Goal: Task Accomplishment & Management: Use online tool/utility

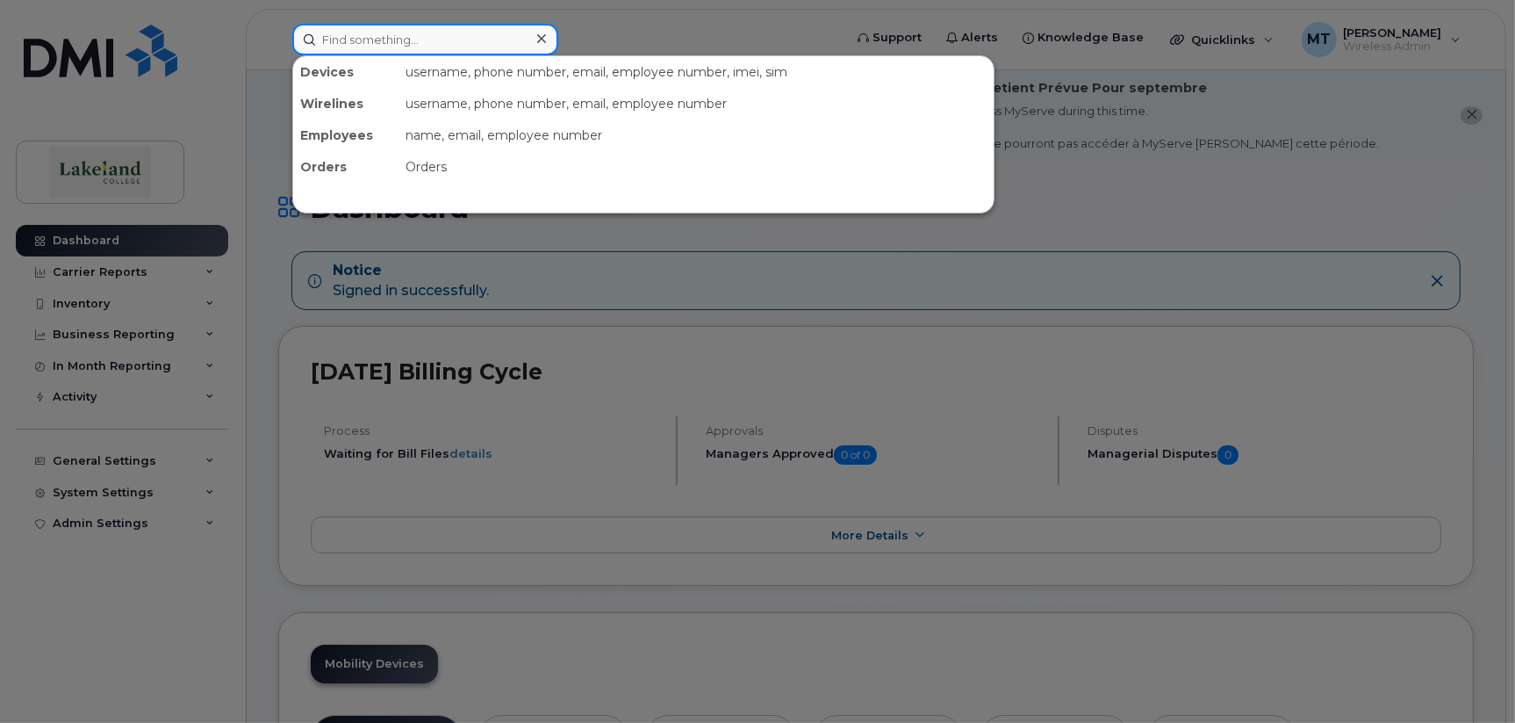
click at [378, 42] on input at bounding box center [425, 40] width 266 height 32
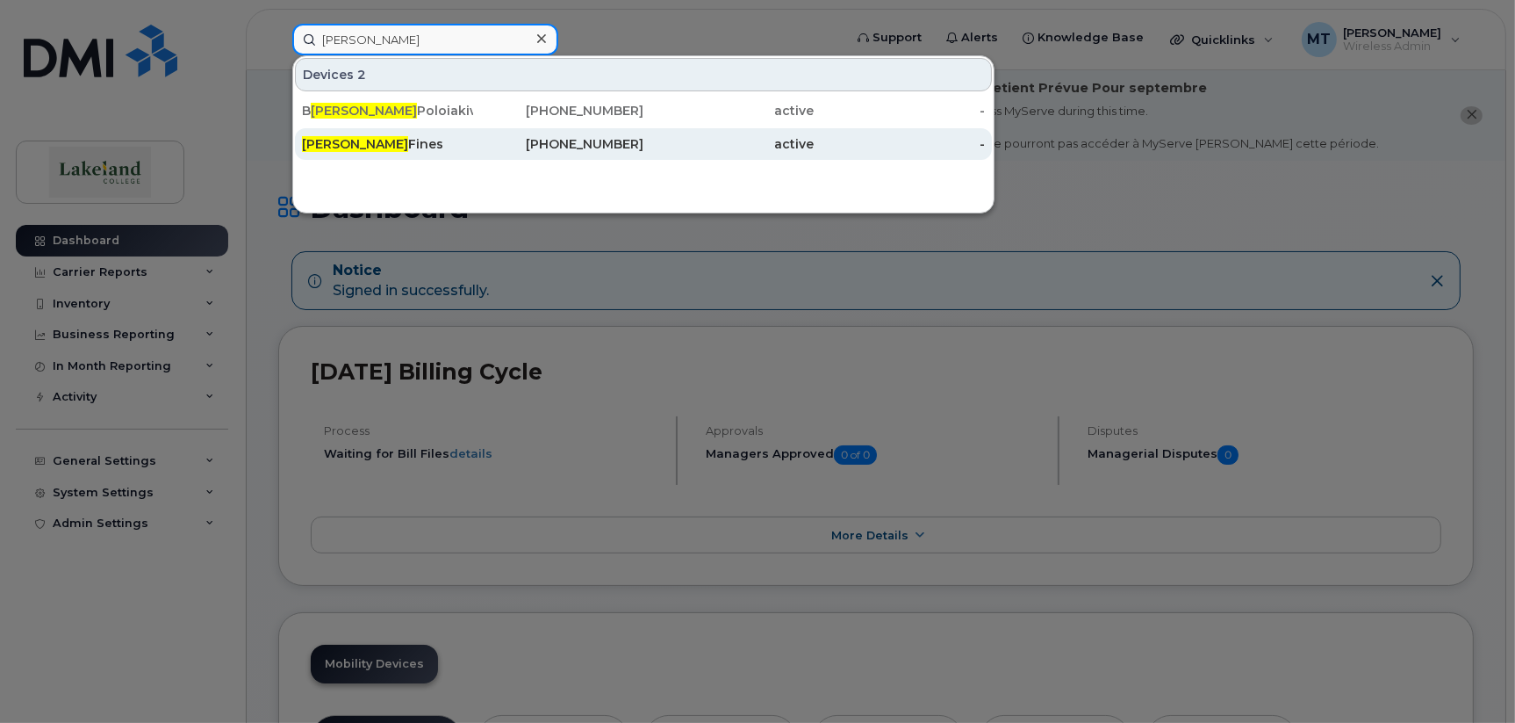
type input "[PERSON_NAME]"
click at [409, 151] on div "[PERSON_NAME]" at bounding box center [387, 144] width 171 height 18
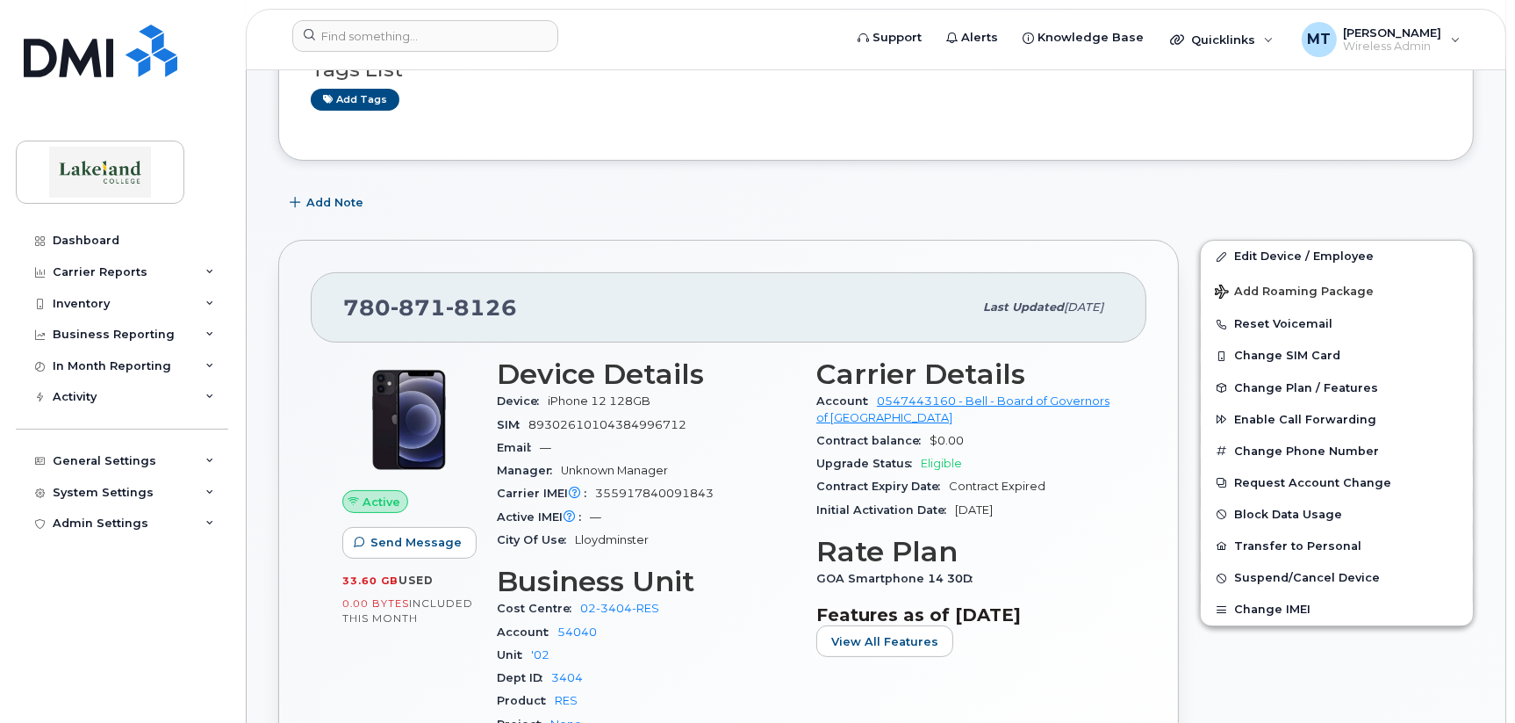
scroll to position [438, 0]
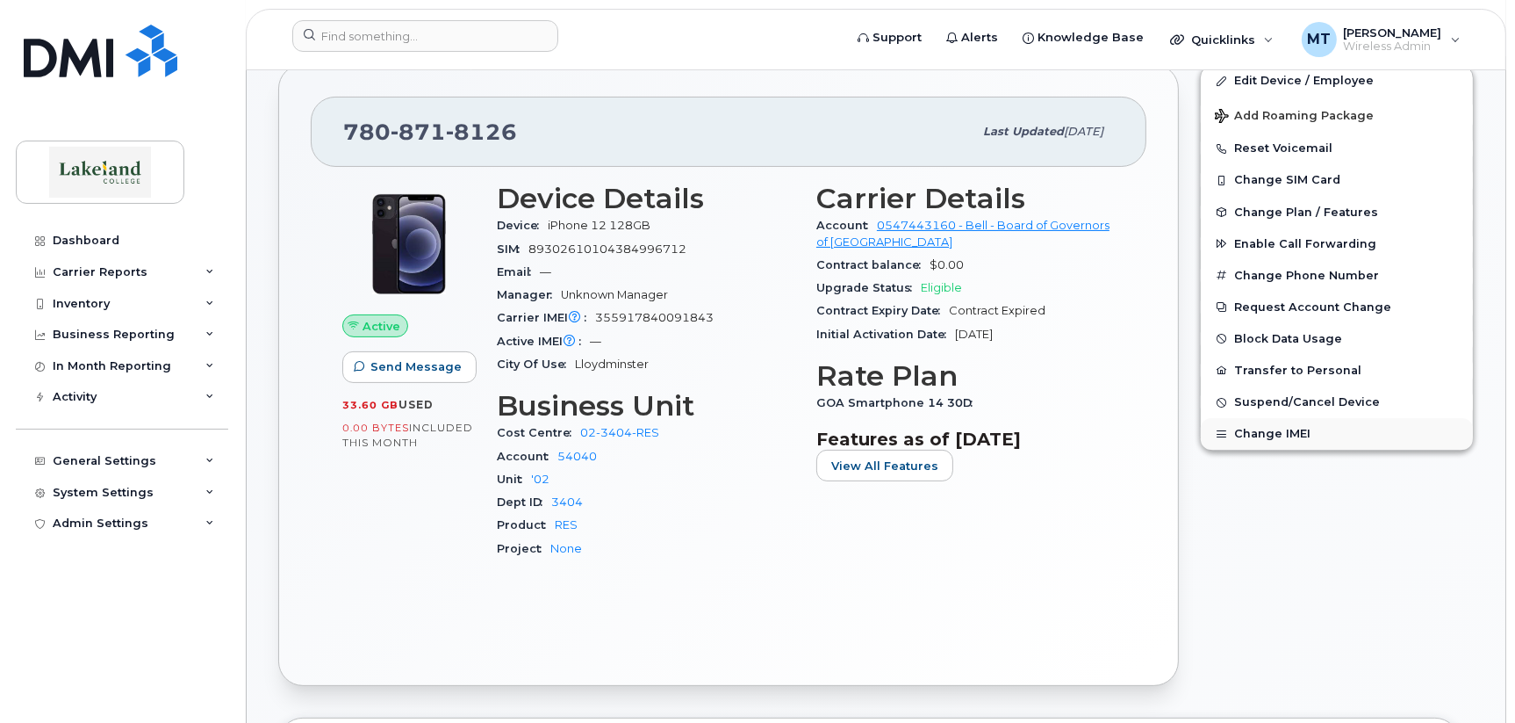
click at [1249, 435] on button "Change IMEI" at bounding box center [1337, 434] width 272 height 32
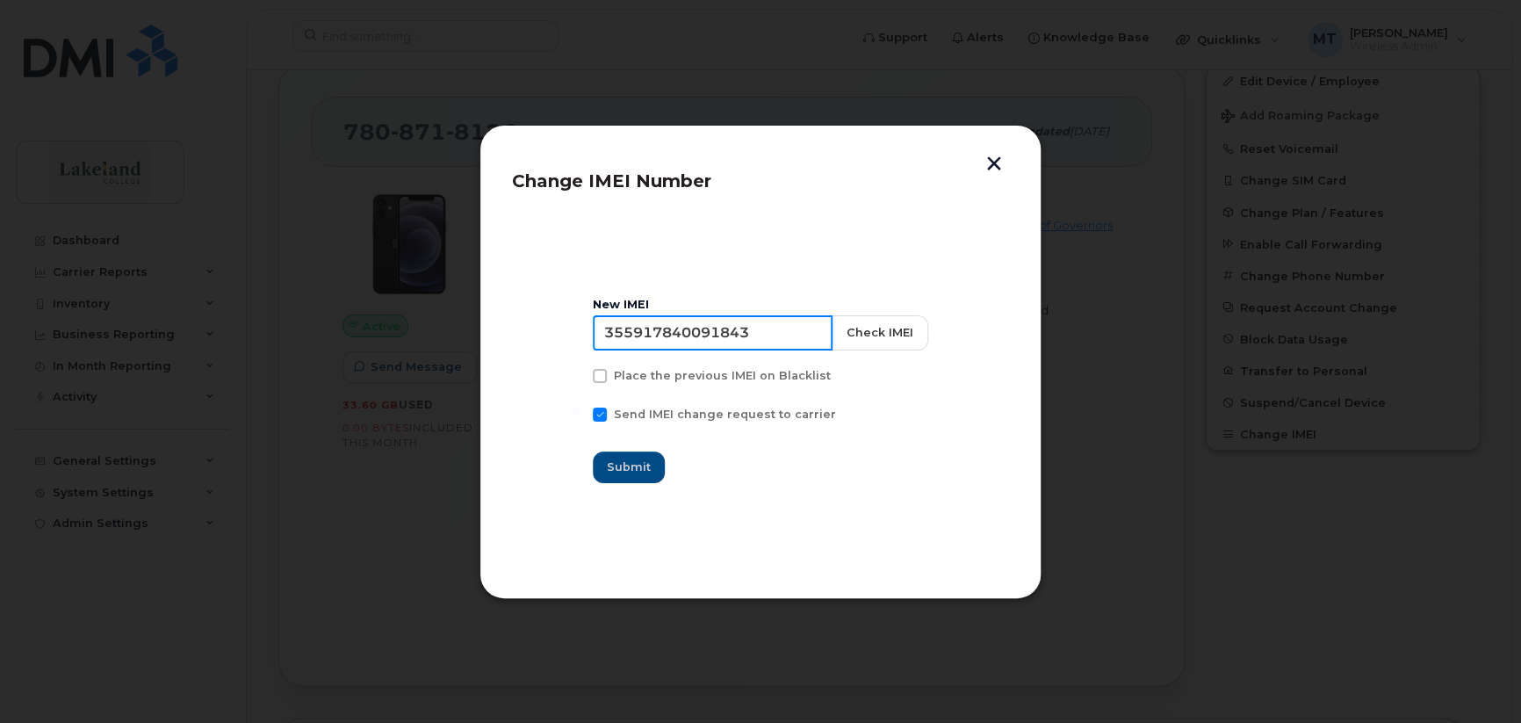
drag, startPoint x: 766, startPoint y: 330, endPoint x: 606, endPoint y: 334, distance: 159.8
click at [606, 334] on input "355917840091843" at bounding box center [713, 332] width 240 height 35
paste input "138889 923298 1"
type input "[TECHNICAL_ID]"
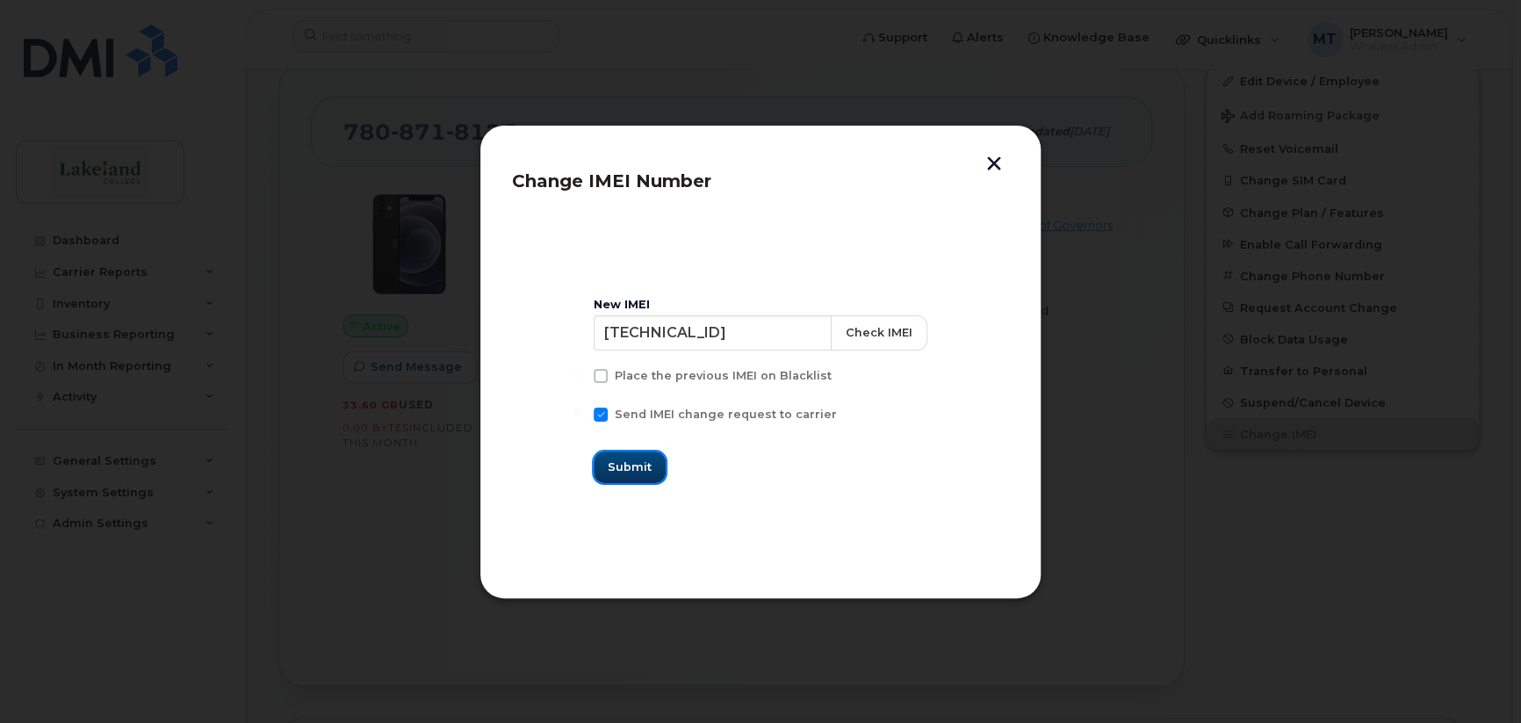
click at [651, 467] on span "Submit" at bounding box center [630, 466] width 44 height 17
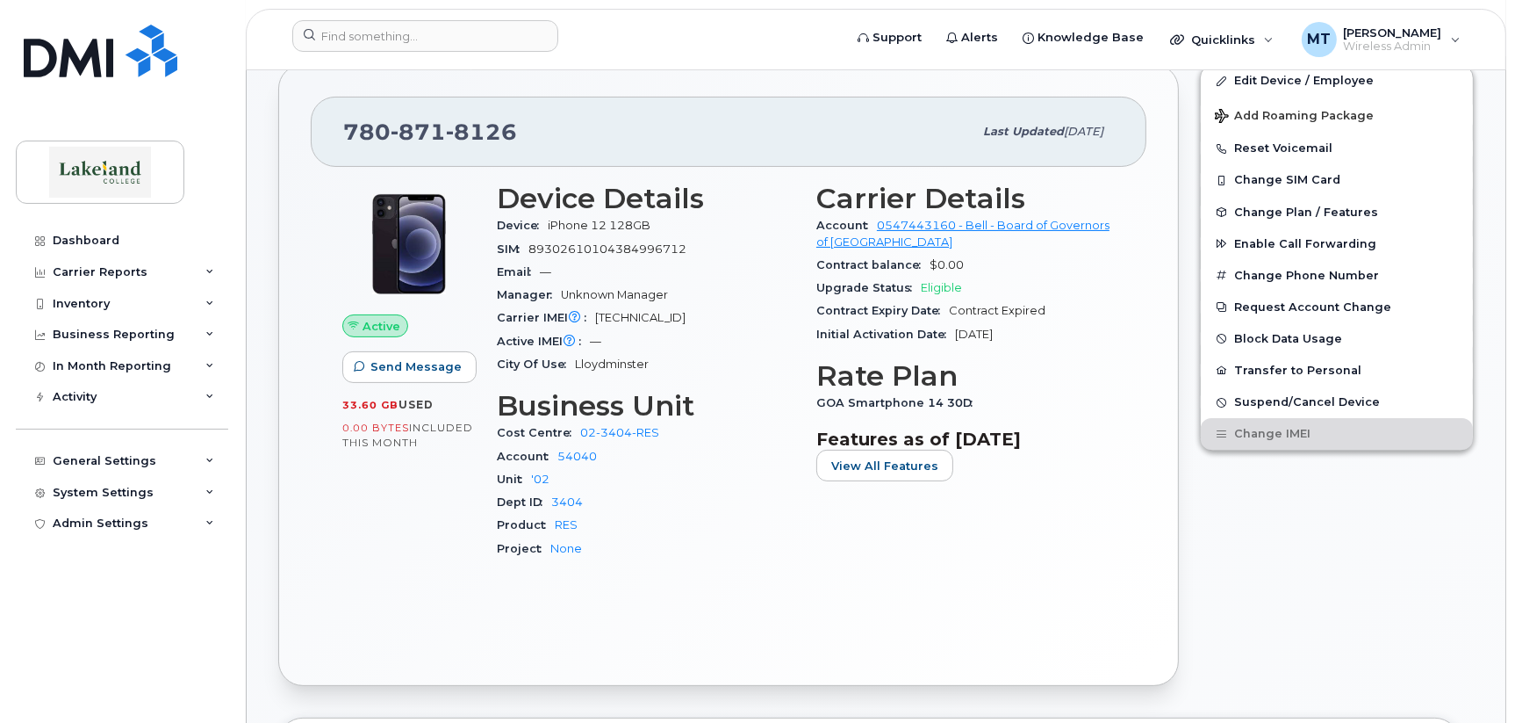
scroll to position [0, 0]
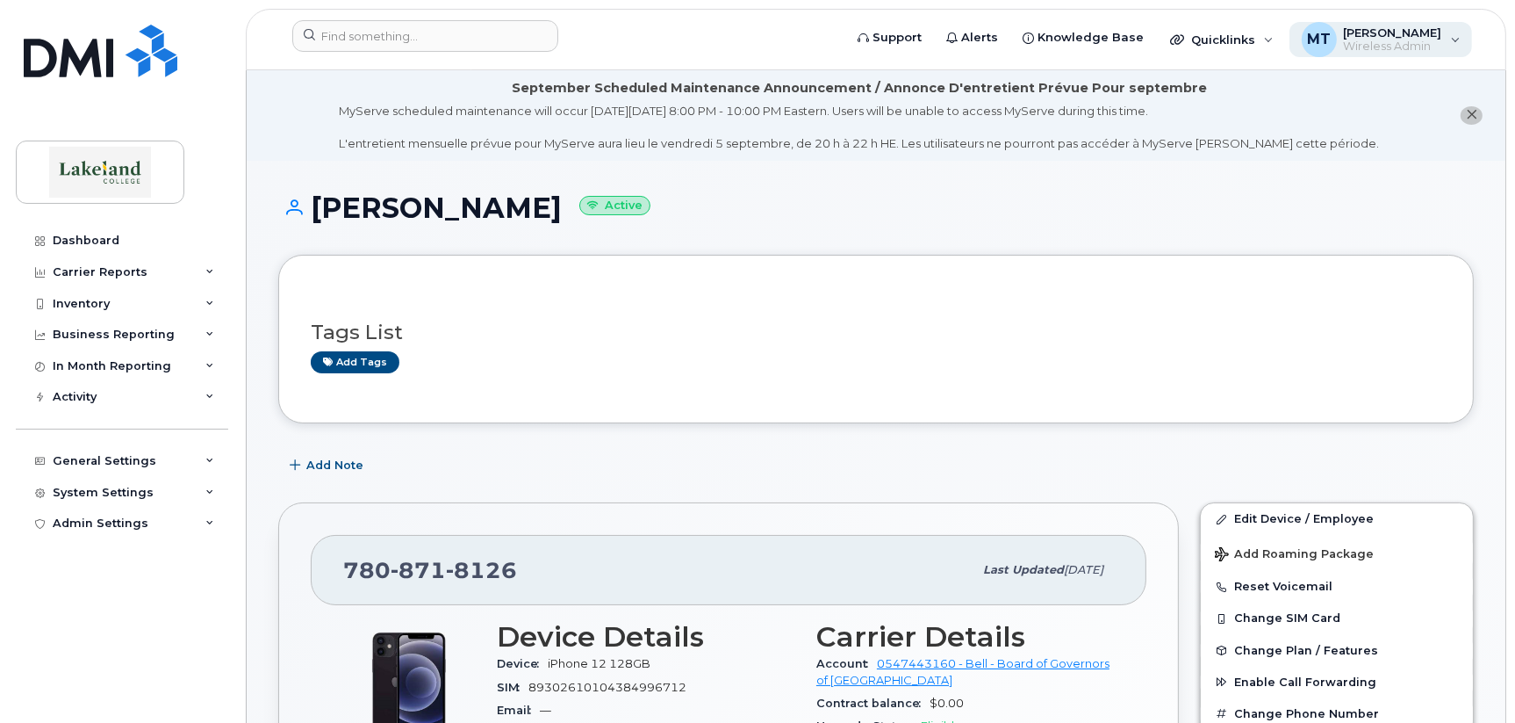
click at [1401, 37] on span "[PERSON_NAME]" at bounding box center [1393, 32] width 98 height 14
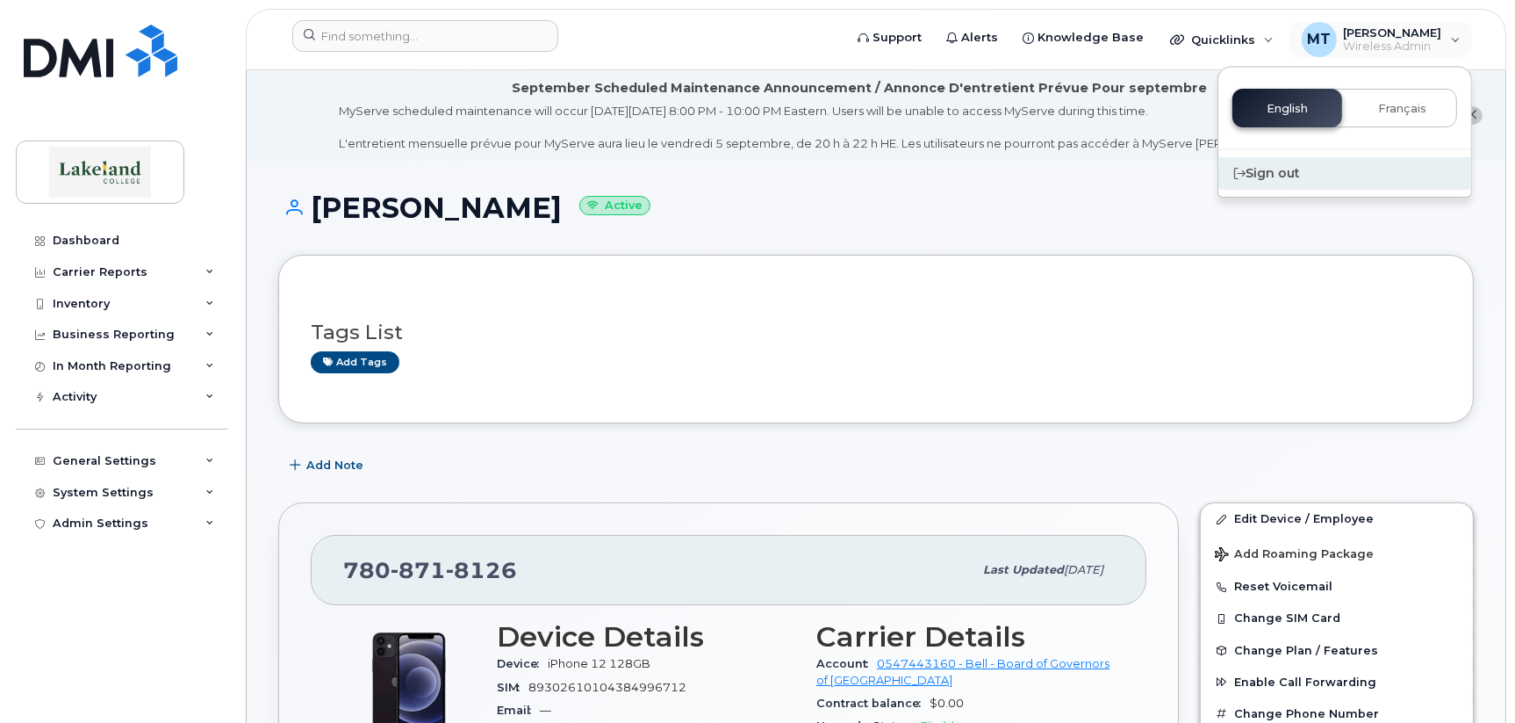
click at [1283, 176] on div "Sign out" at bounding box center [1345, 173] width 253 height 32
